Goal: Register for event/course

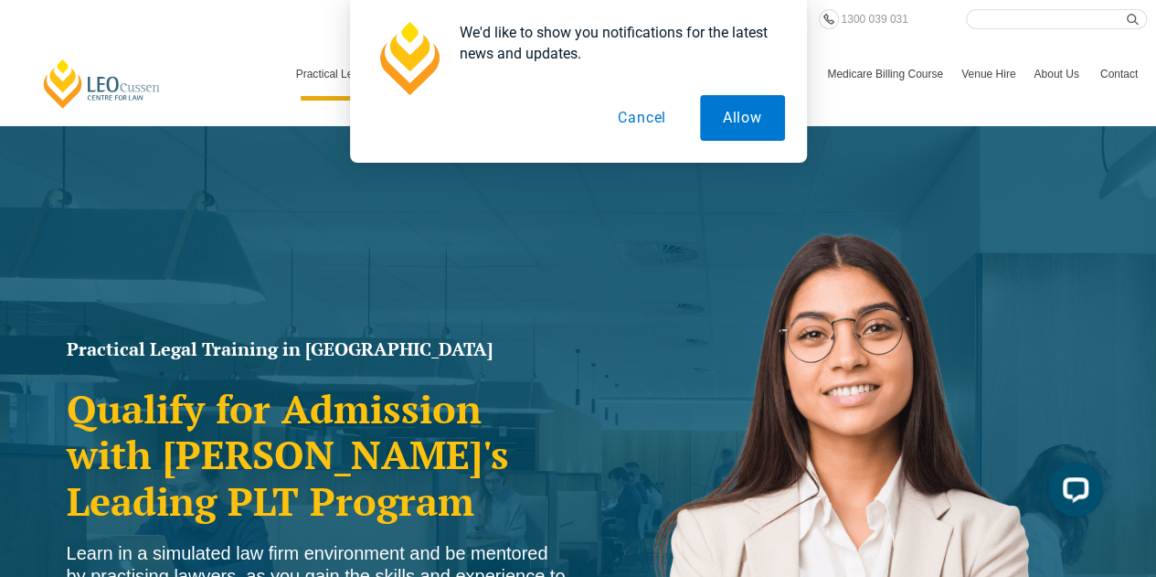
click at [643, 113] on button "Cancel" at bounding box center [642, 118] width 94 height 46
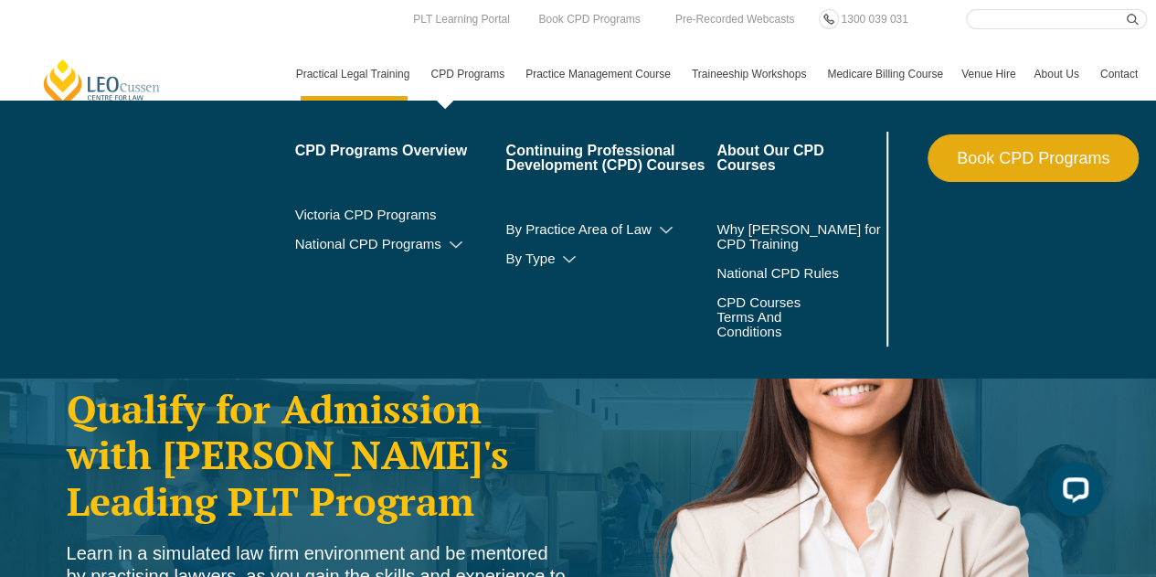
click at [466, 72] on link "CPD Programs" at bounding box center [468, 74] width 95 height 53
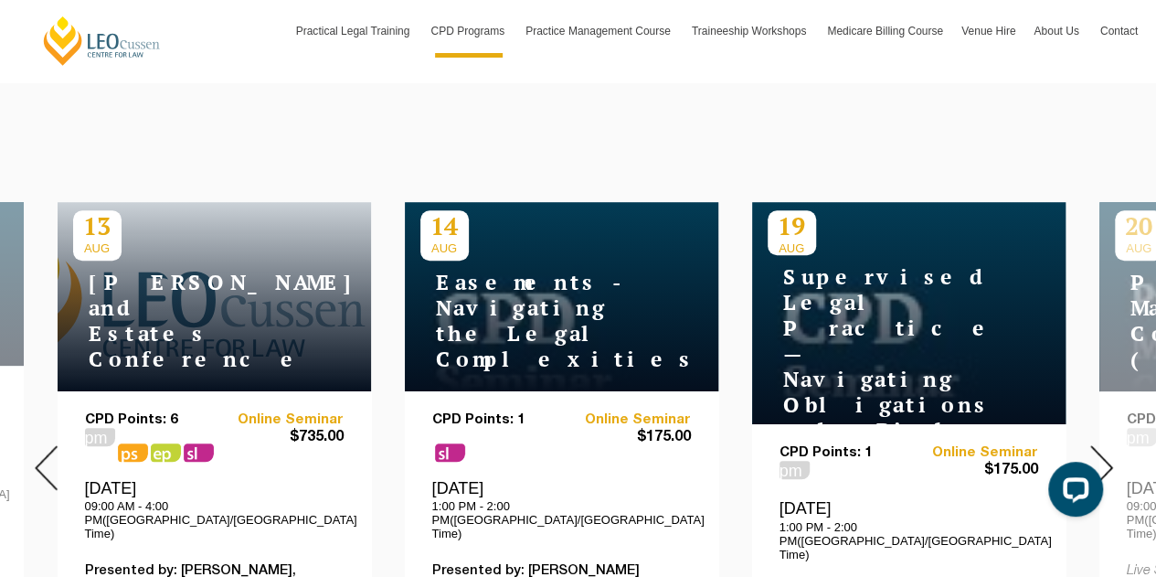
click at [1110, 445] on img at bounding box center [1102, 467] width 23 height 45
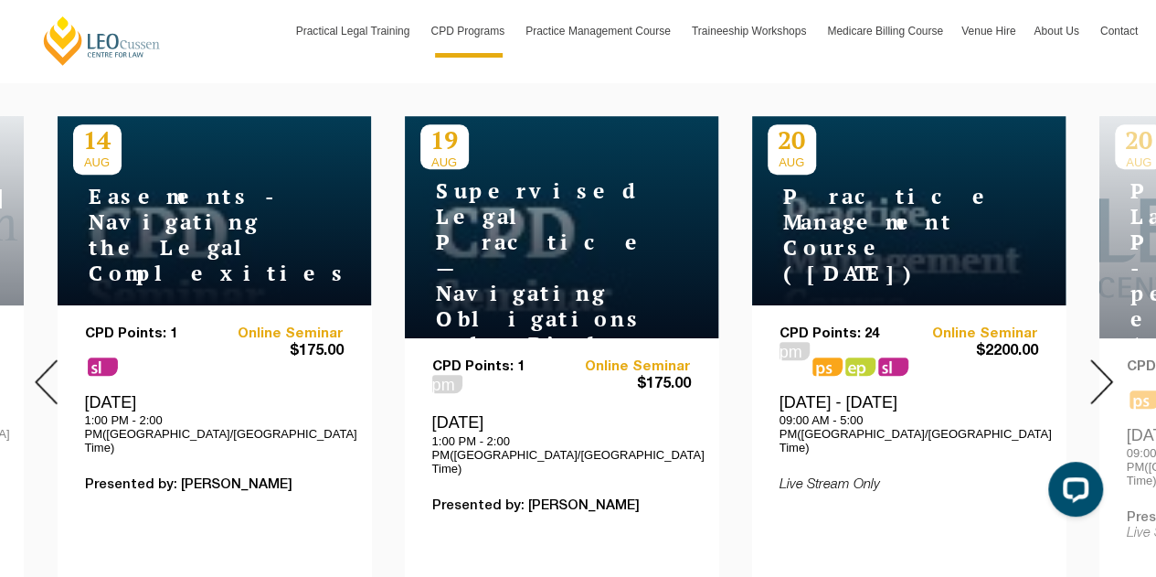
scroll to position [721, 0]
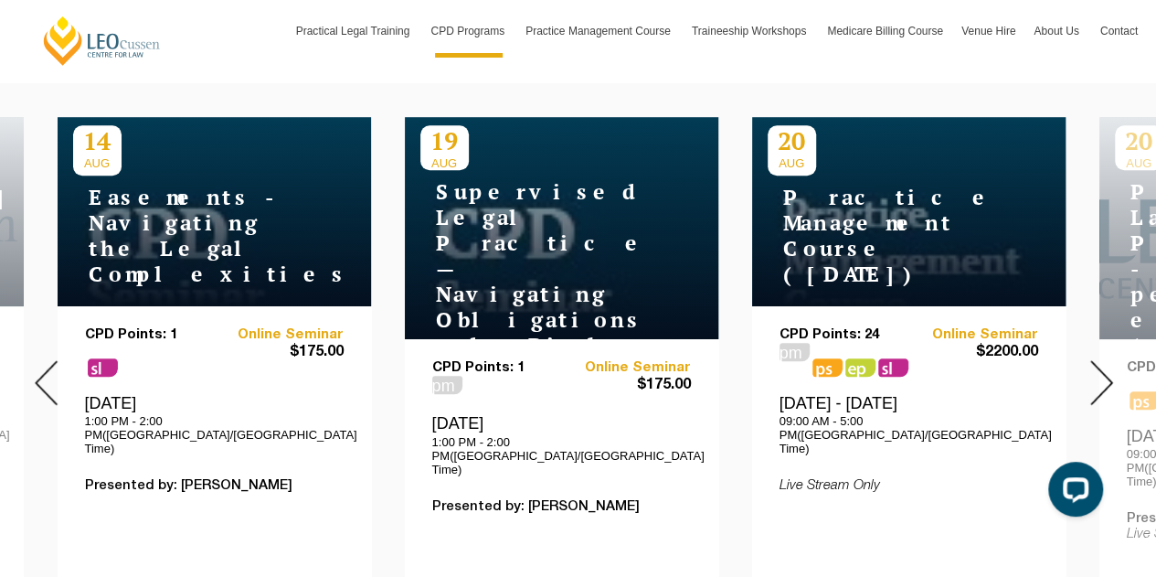
click at [1097, 375] on img at bounding box center [1102, 382] width 23 height 45
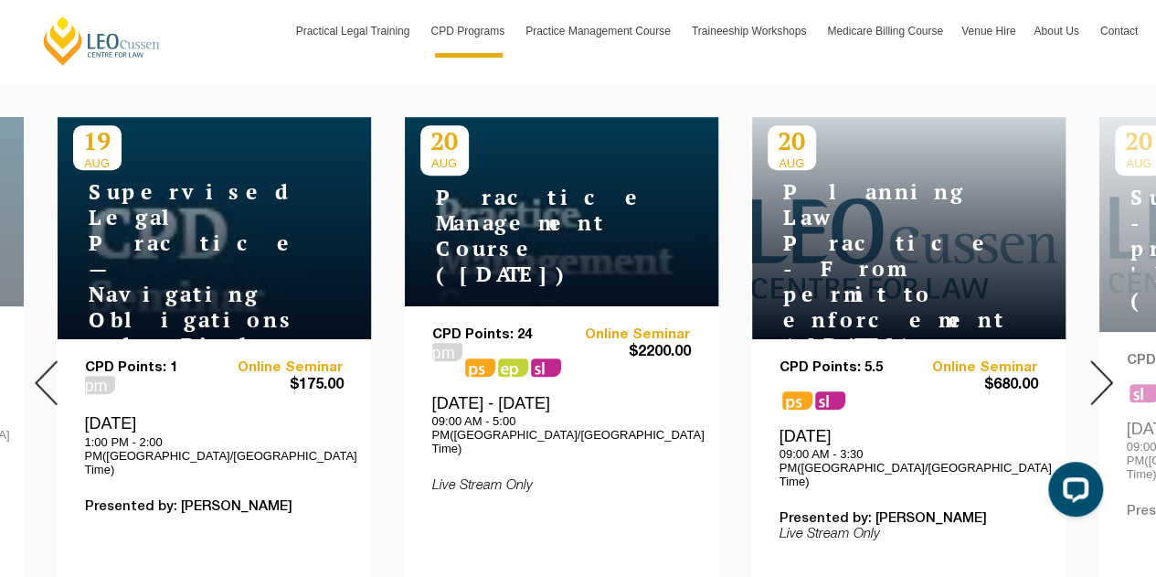
click at [1097, 375] on img at bounding box center [1102, 382] width 23 height 45
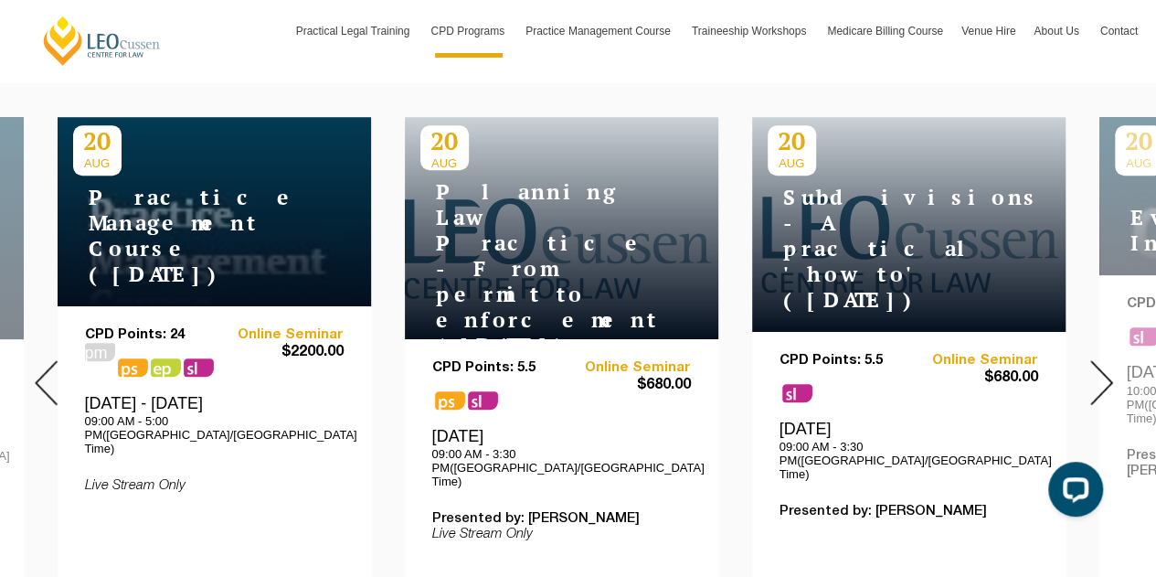
click at [1097, 375] on img at bounding box center [1102, 382] width 23 height 45
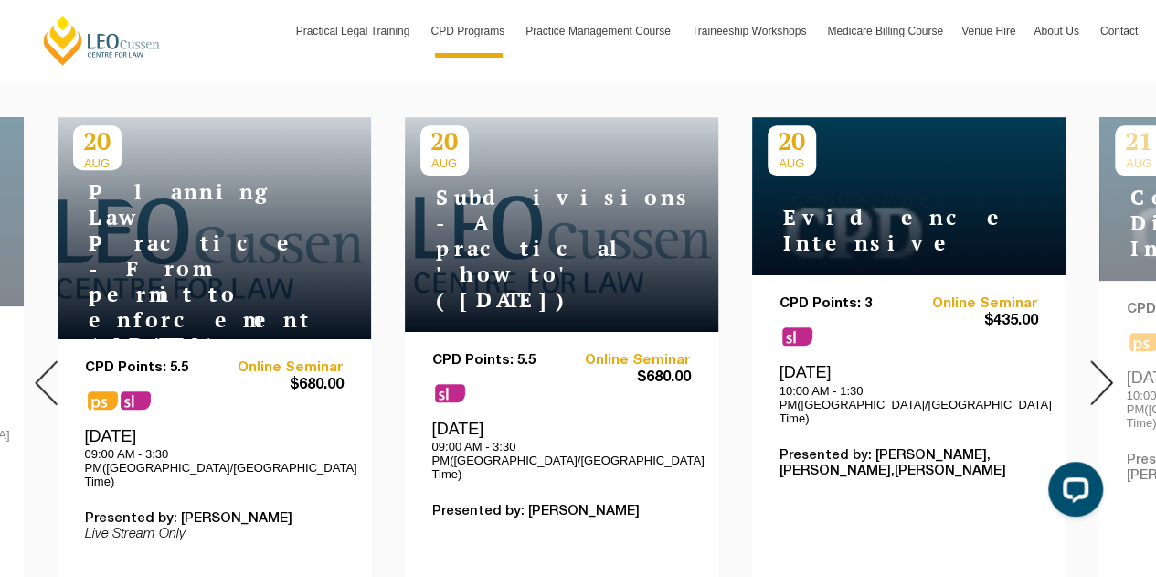
click at [516, 353] on div "CPD Points: 5.5 sl" at bounding box center [497, 377] width 130 height 49
click at [523, 230] on h4 "Subdivisions - A practical 'how to' ([DATE])" at bounding box center [535, 249] width 229 height 128
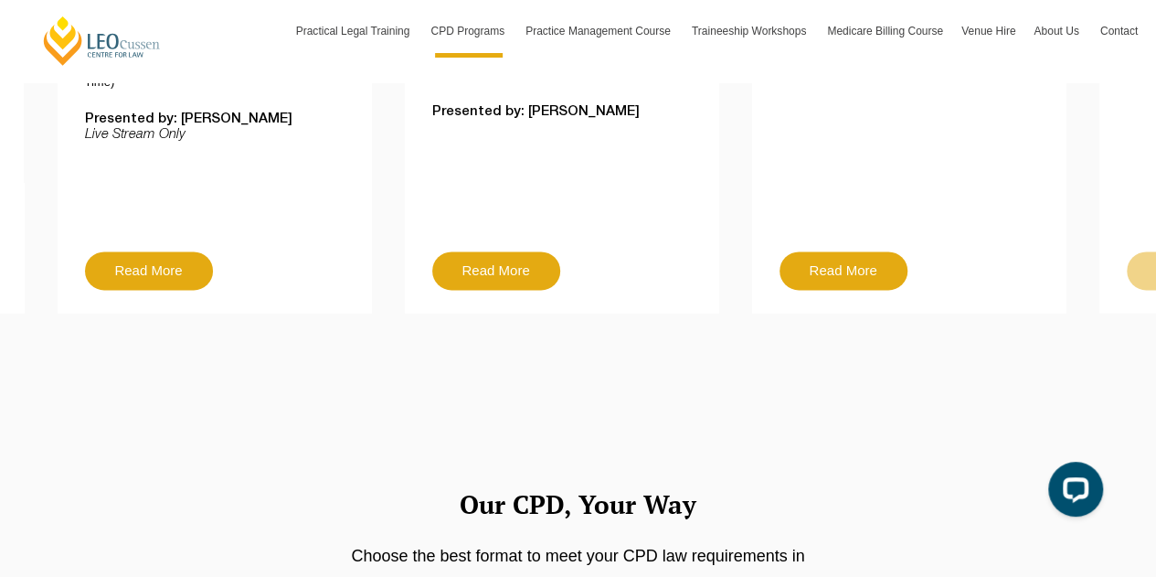
scroll to position [1122, 0]
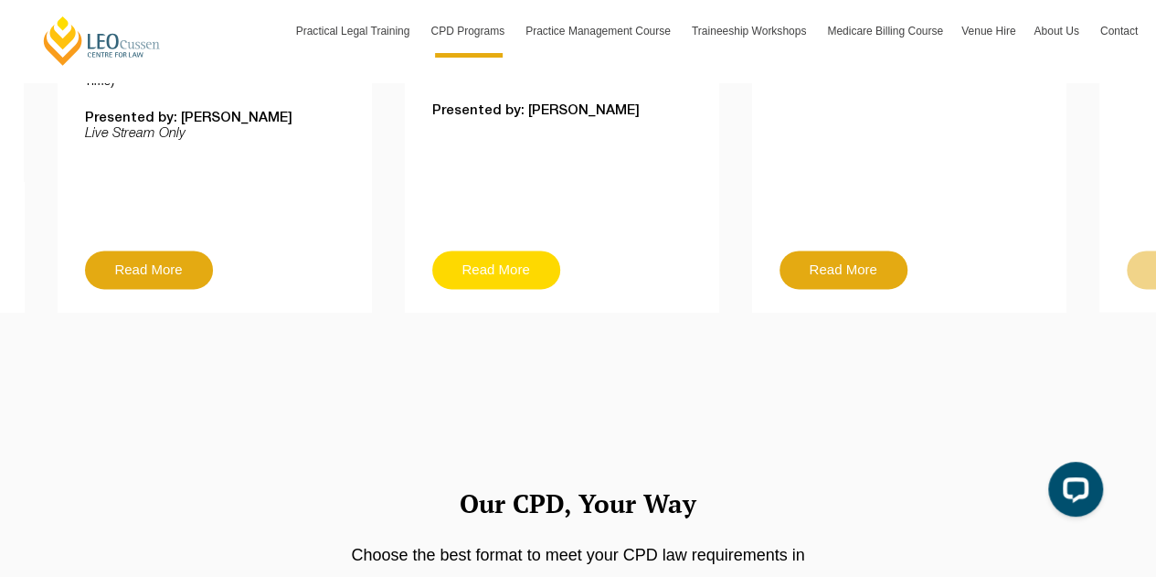
click at [490, 250] on link "Read More" at bounding box center [496, 269] width 128 height 38
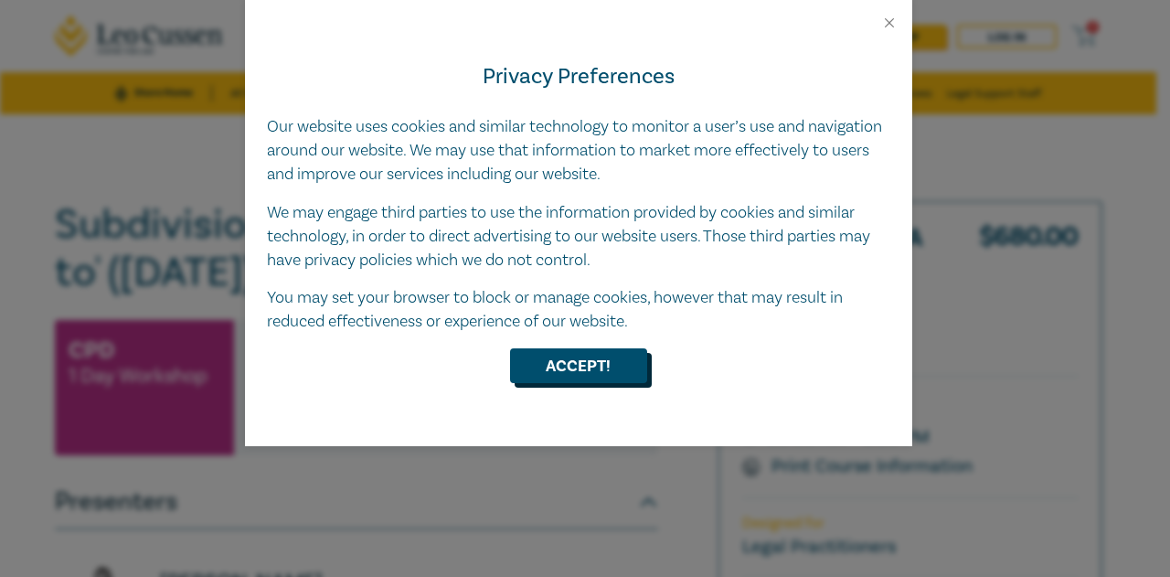
click at [595, 355] on button "Accept!" at bounding box center [578, 365] width 137 height 35
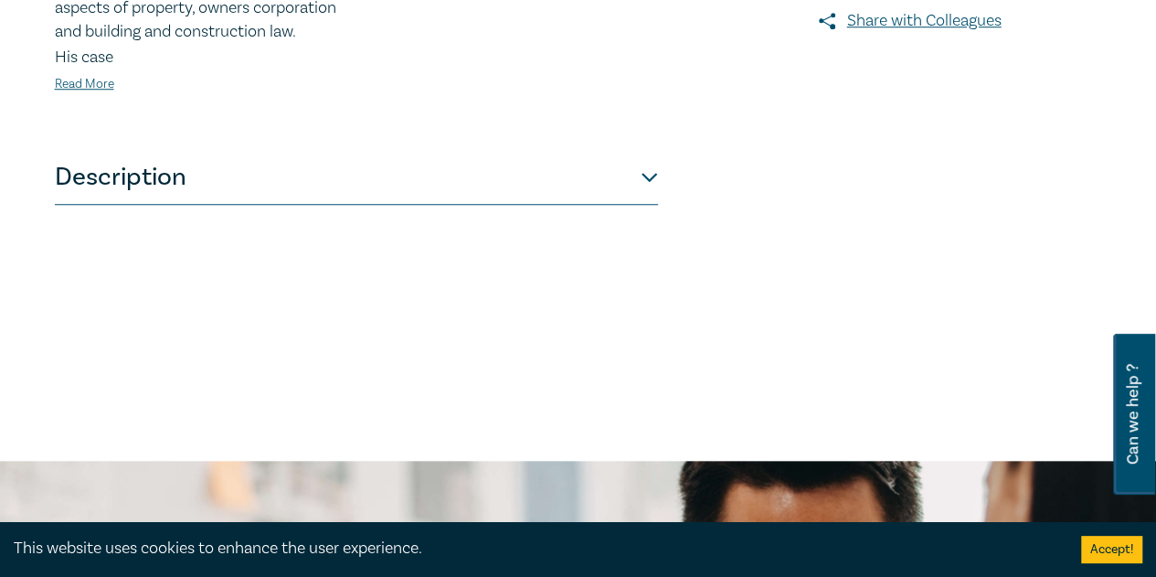
scroll to position [775, 0]
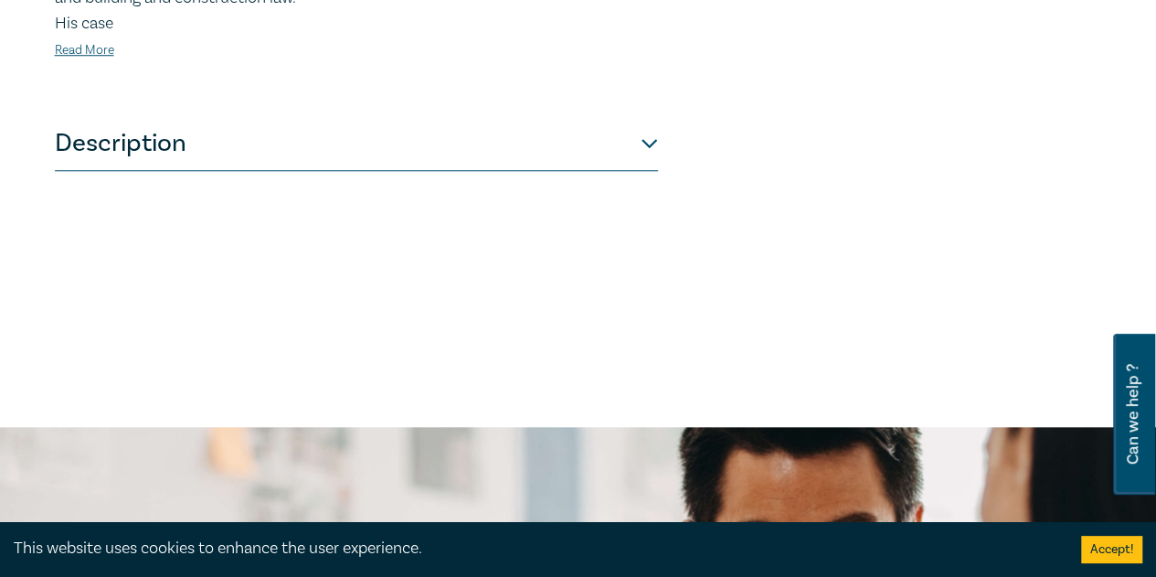
click at [646, 140] on button "Description" at bounding box center [356, 143] width 603 height 55
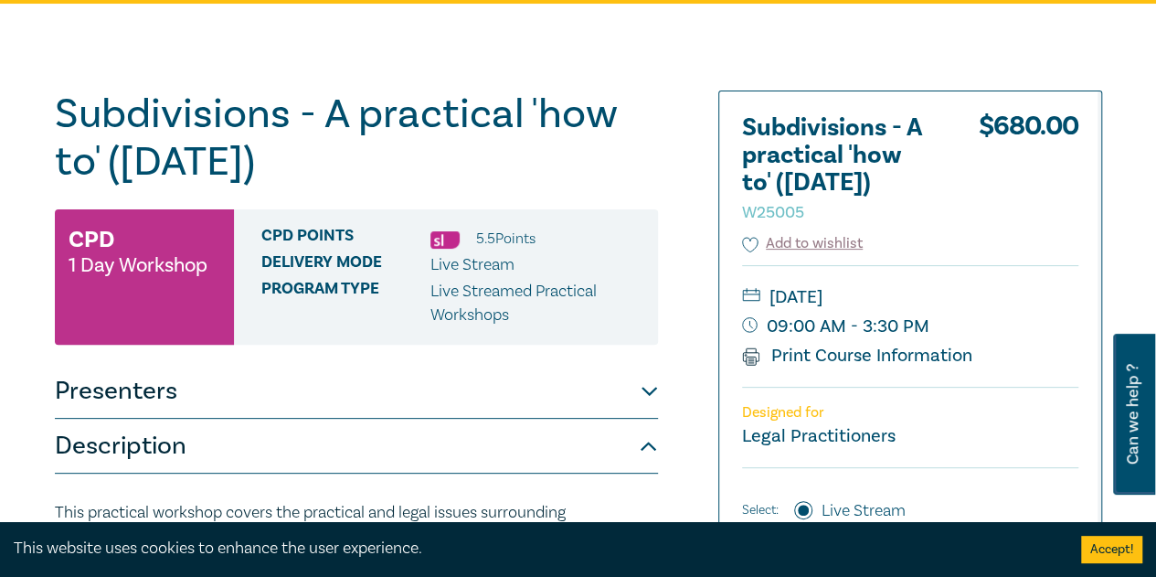
scroll to position [0, 0]
